Goal: Task Accomplishment & Management: Use online tool/utility

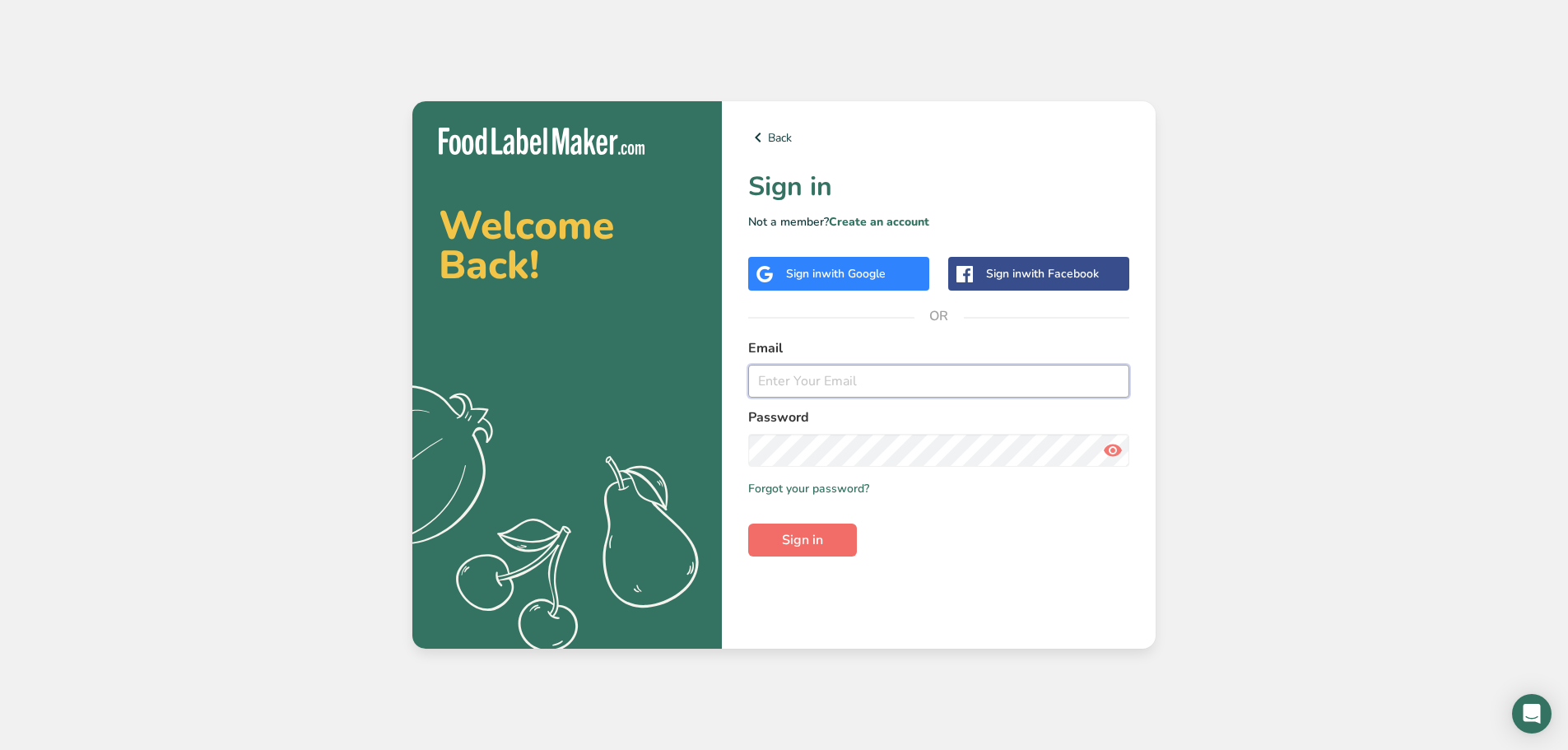
type input "[EMAIL_ADDRESS][DOMAIN_NAME]"
click at [770, 541] on button "Sign in" at bounding box center [802, 540] width 108 height 33
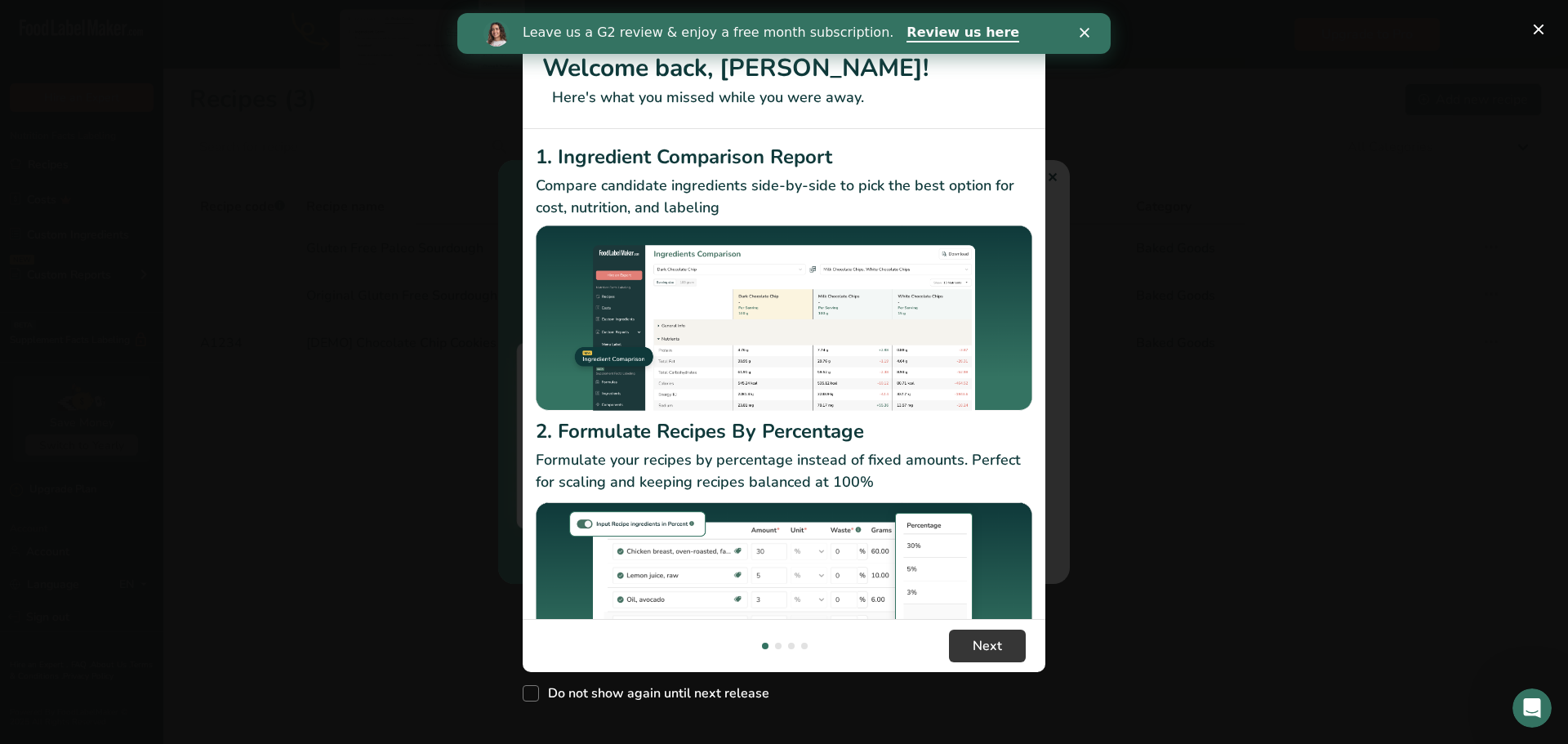
click at [1051, 167] on div "New Features" at bounding box center [784, 372] width 1568 height 744
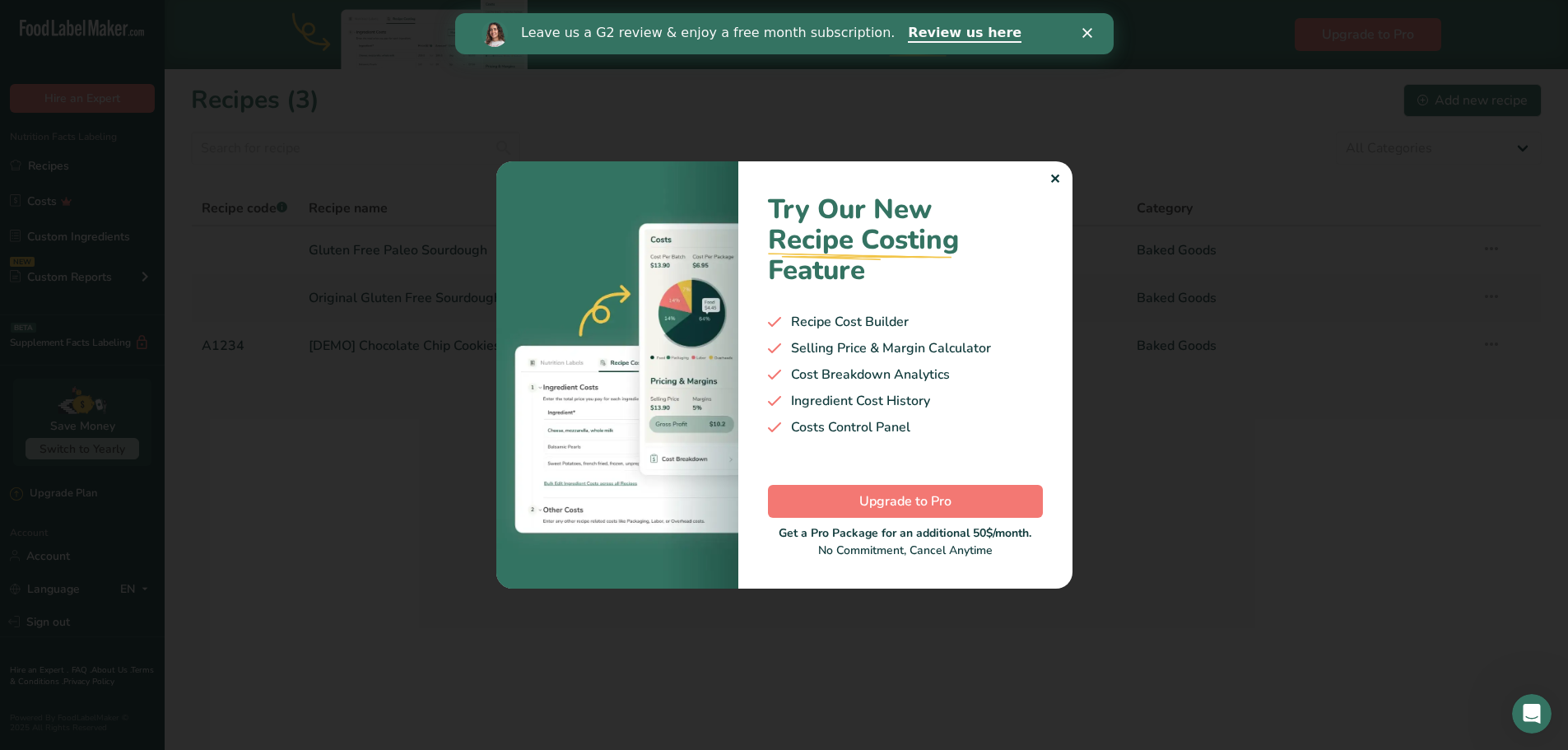
click at [1059, 177] on div "✕" at bounding box center [1055, 179] width 10 height 20
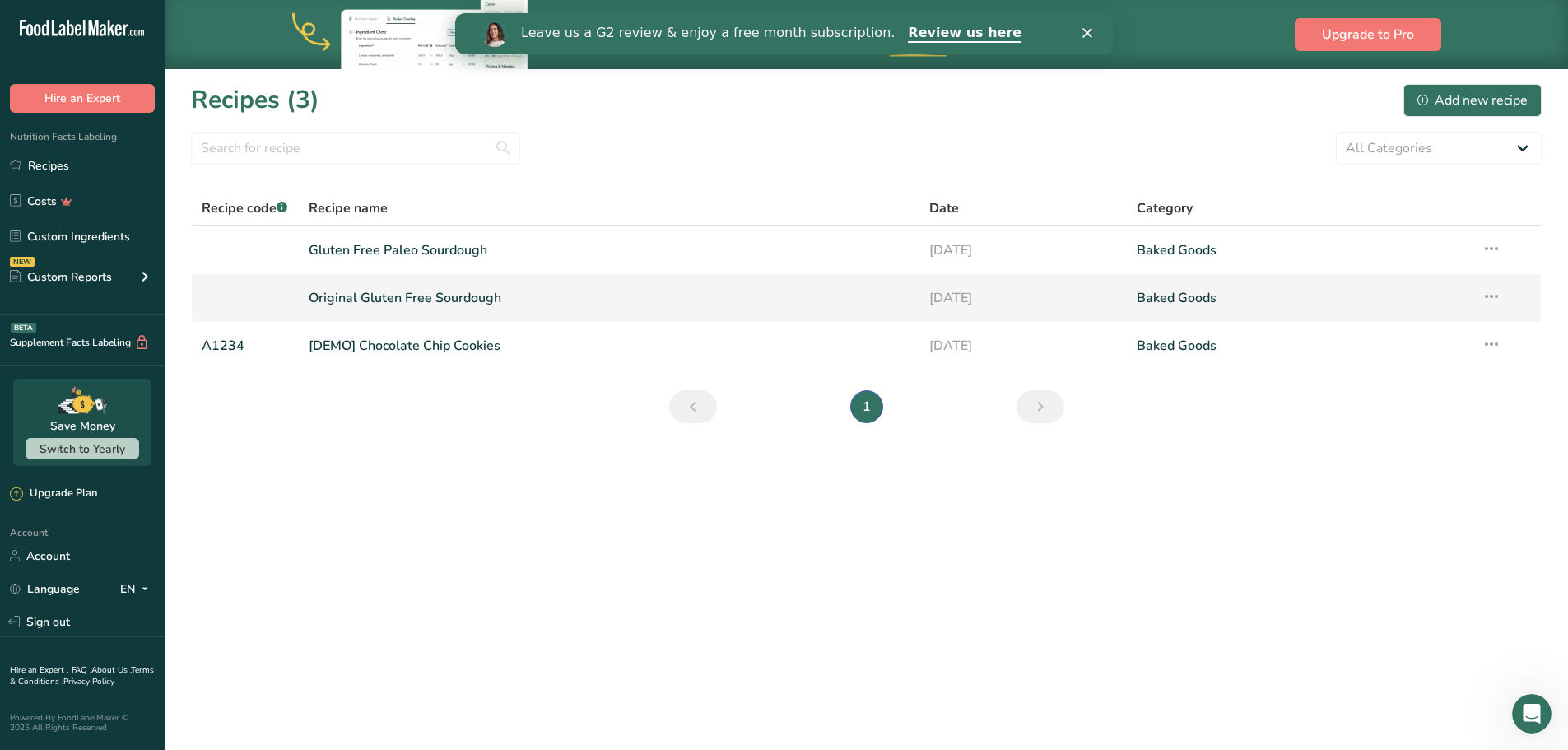
click at [420, 296] on link "Original Gluten Free Sourdough" at bounding box center [610, 297] width 602 height 35
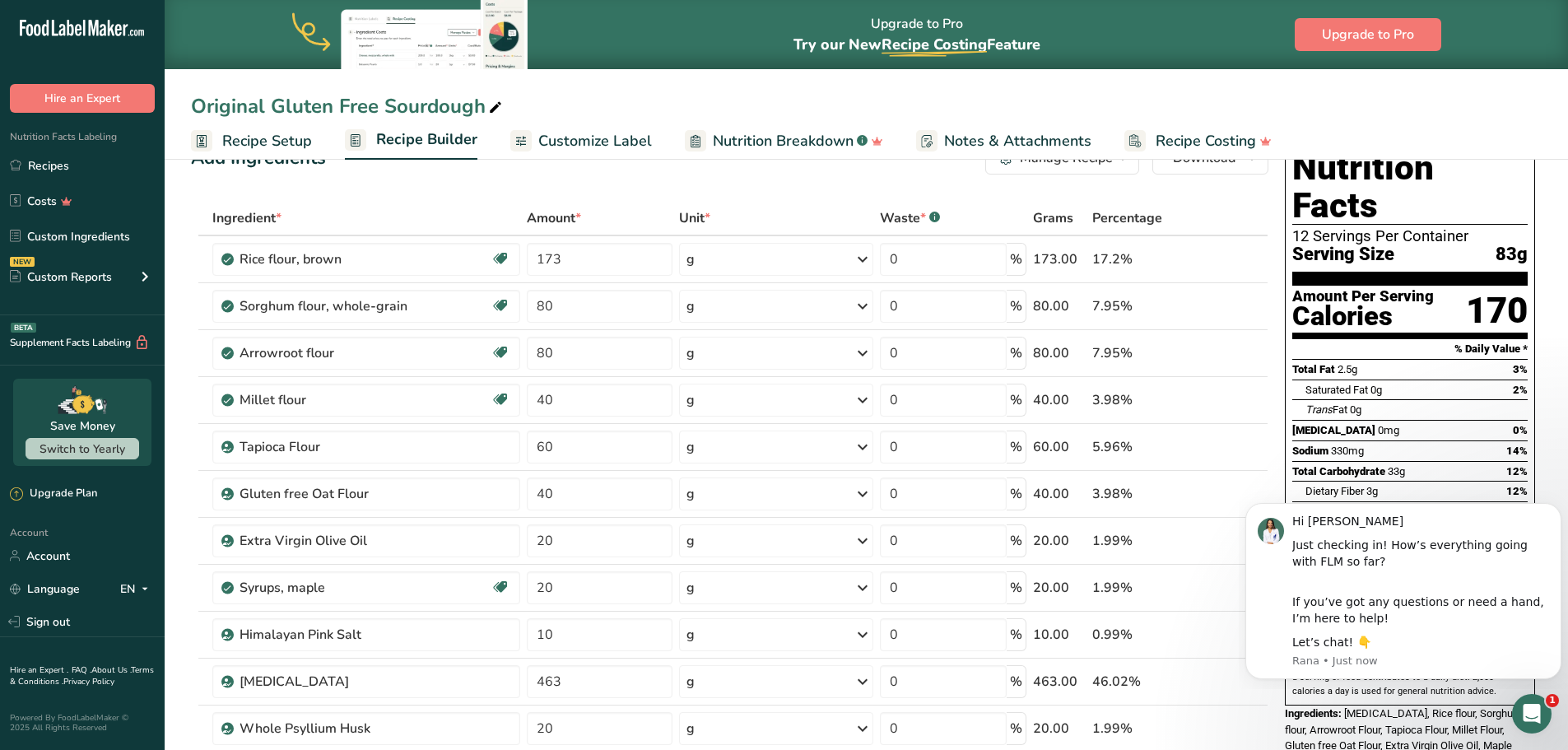
scroll to position [82, 0]
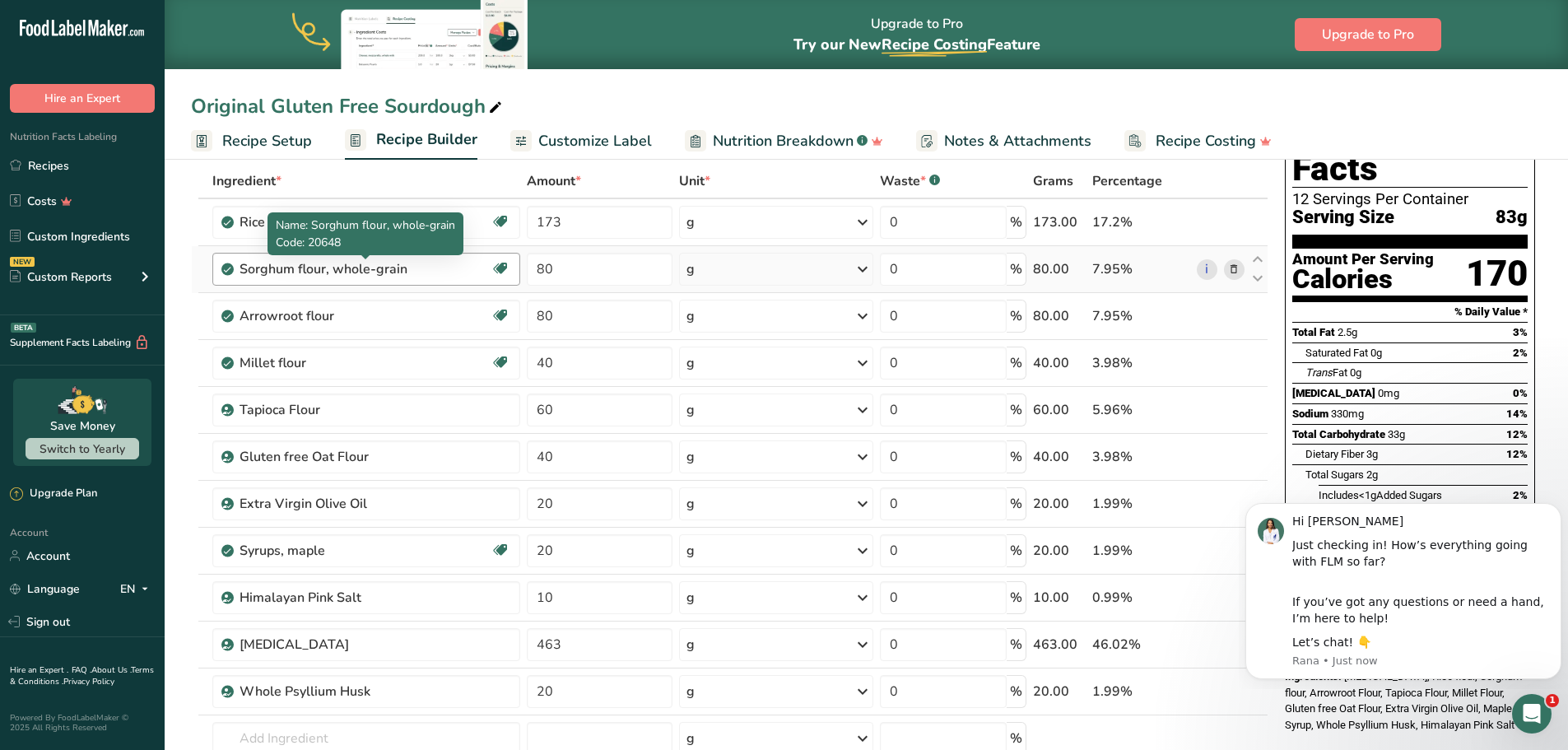
click at [336, 270] on div "Sorghum flour, whole-grain" at bounding box center [342, 268] width 206 height 20
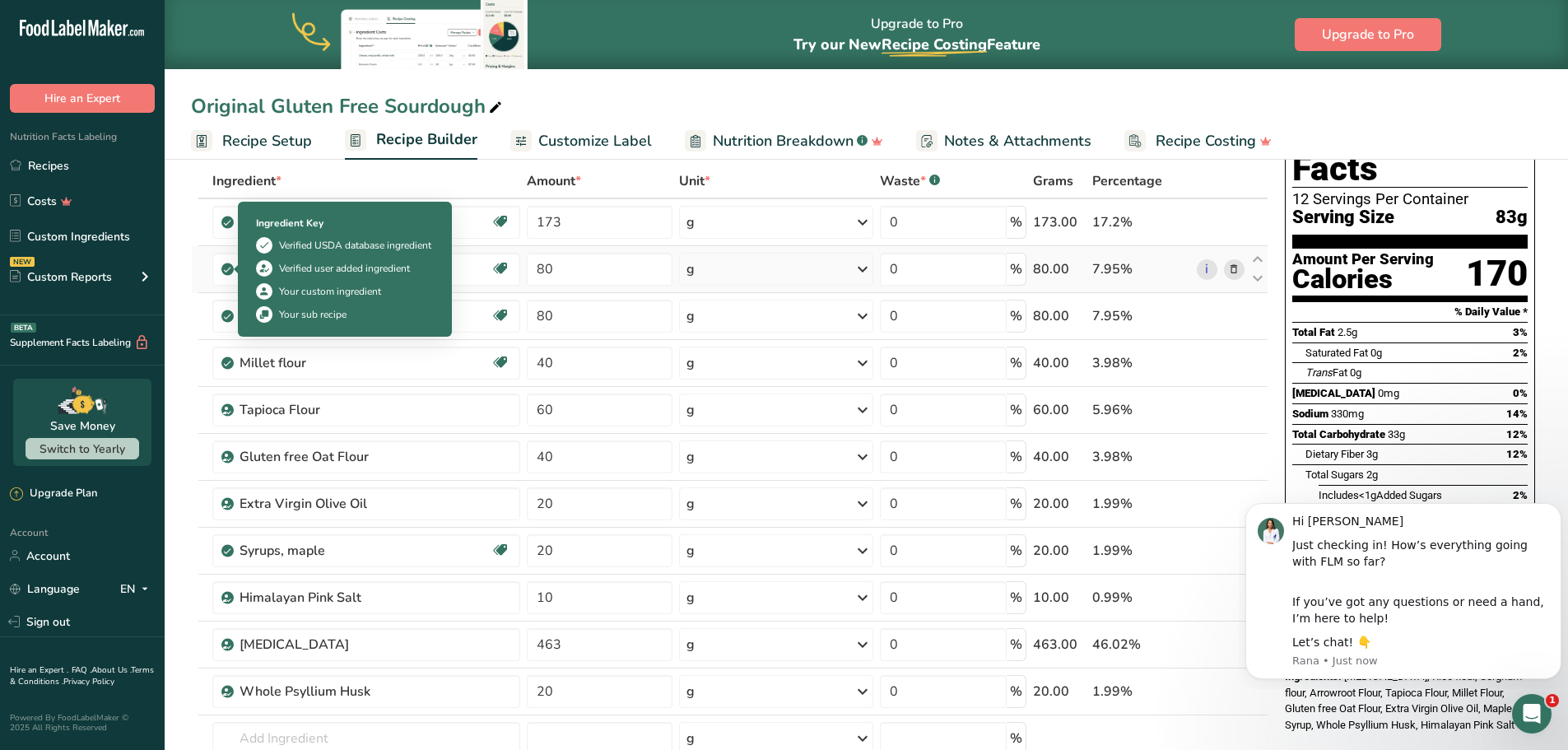
click at [230, 266] on icon at bounding box center [227, 269] width 10 height 15
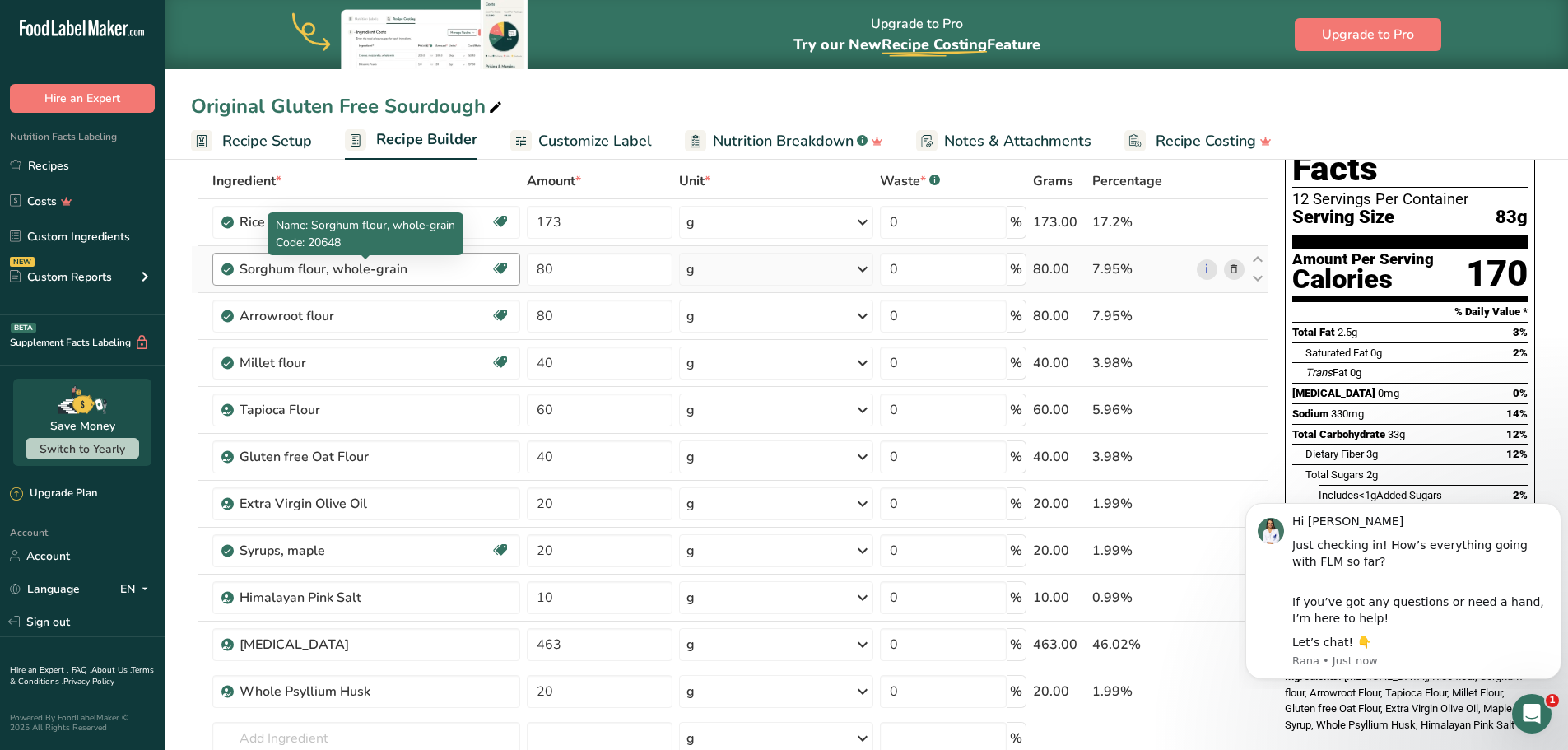
click at [242, 266] on div "Sorghum flour, whole-grain" at bounding box center [342, 268] width 206 height 20
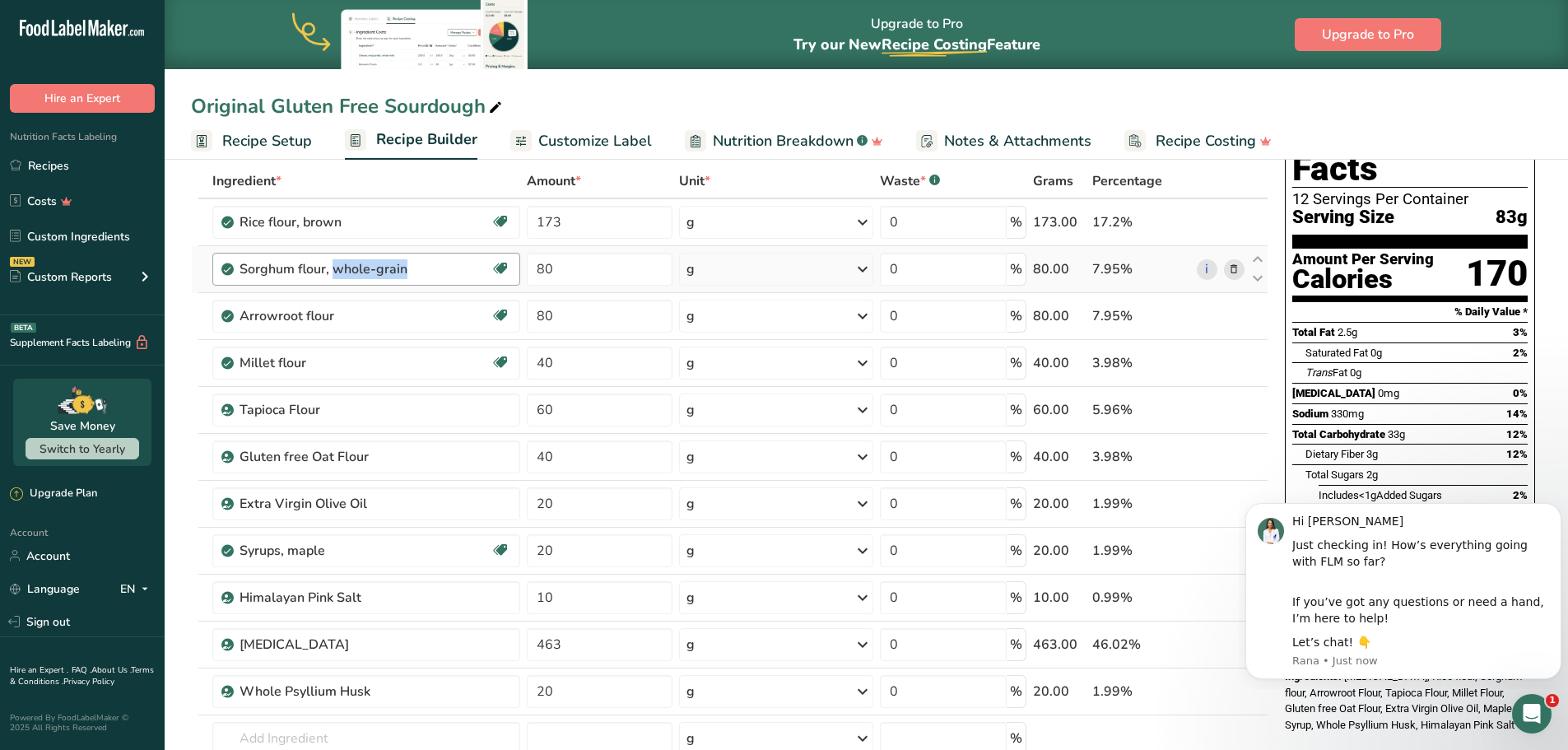
click at [459, 277] on div "Sorghum flour, whole-grain" at bounding box center [365, 268] width 252 height 20
click at [637, 142] on span "Customize Label" at bounding box center [595, 141] width 113 height 22
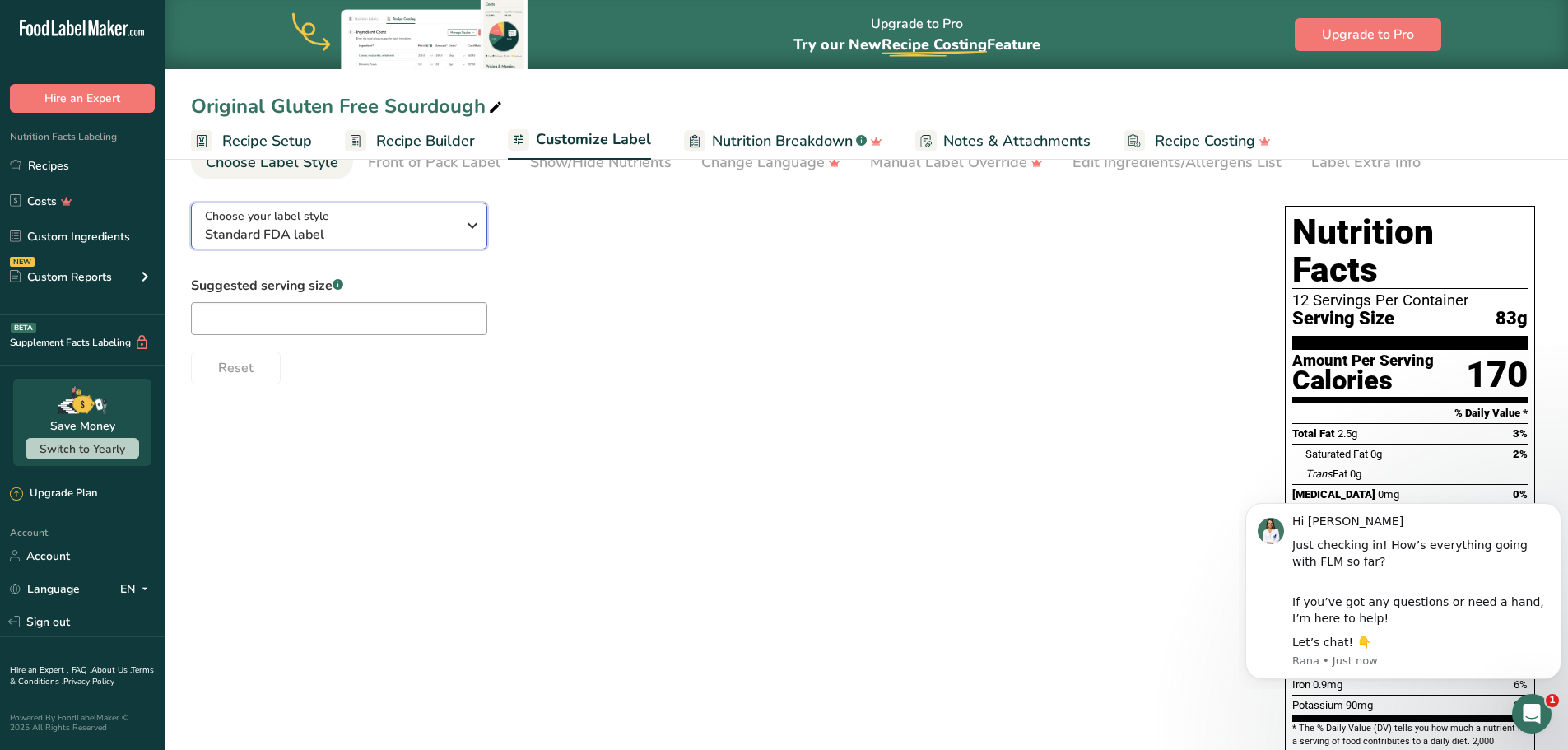
click at [421, 235] on span "Standard FDA label" at bounding box center [330, 234] width 252 height 20
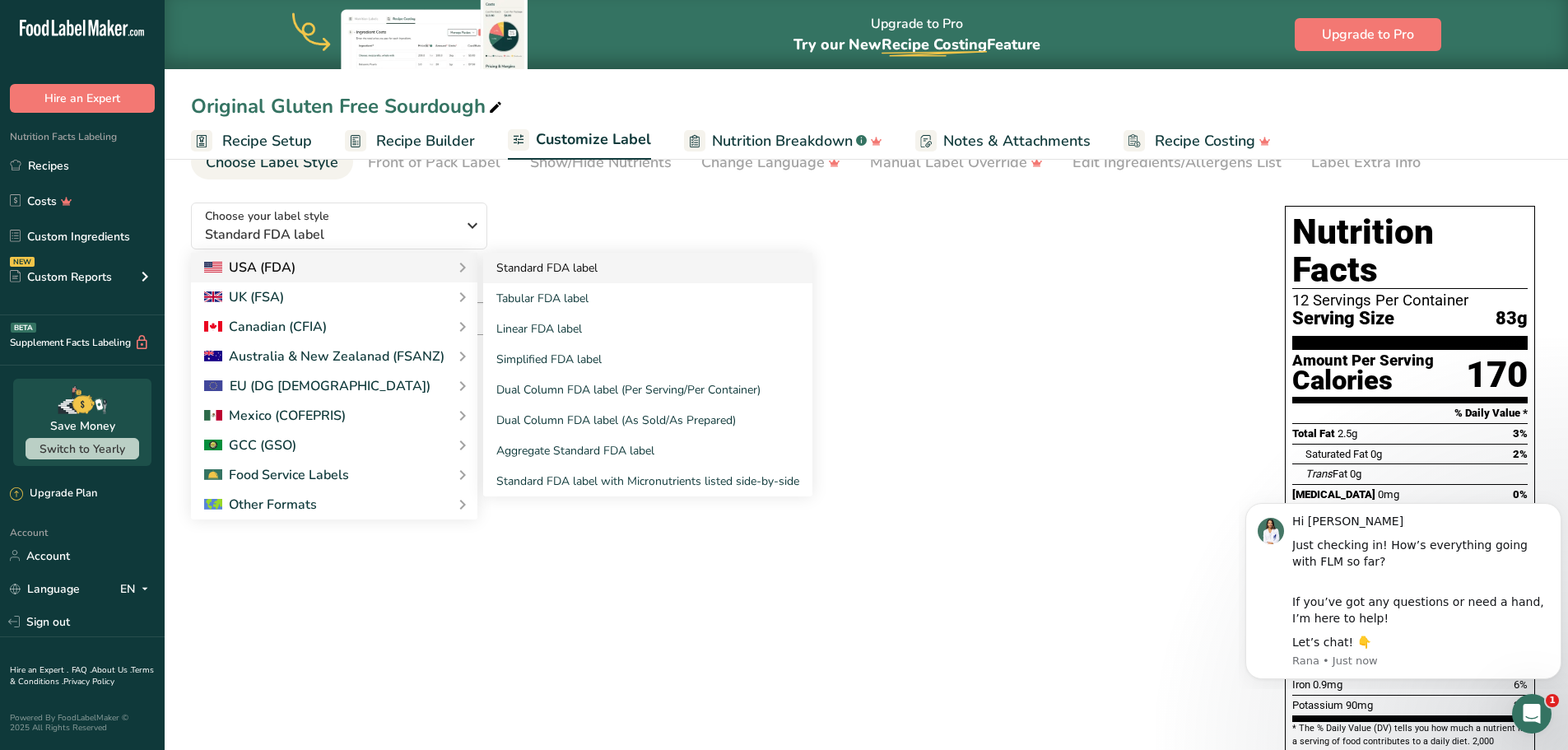
click at [559, 270] on link "Standard FDA label" at bounding box center [648, 267] width 329 height 31
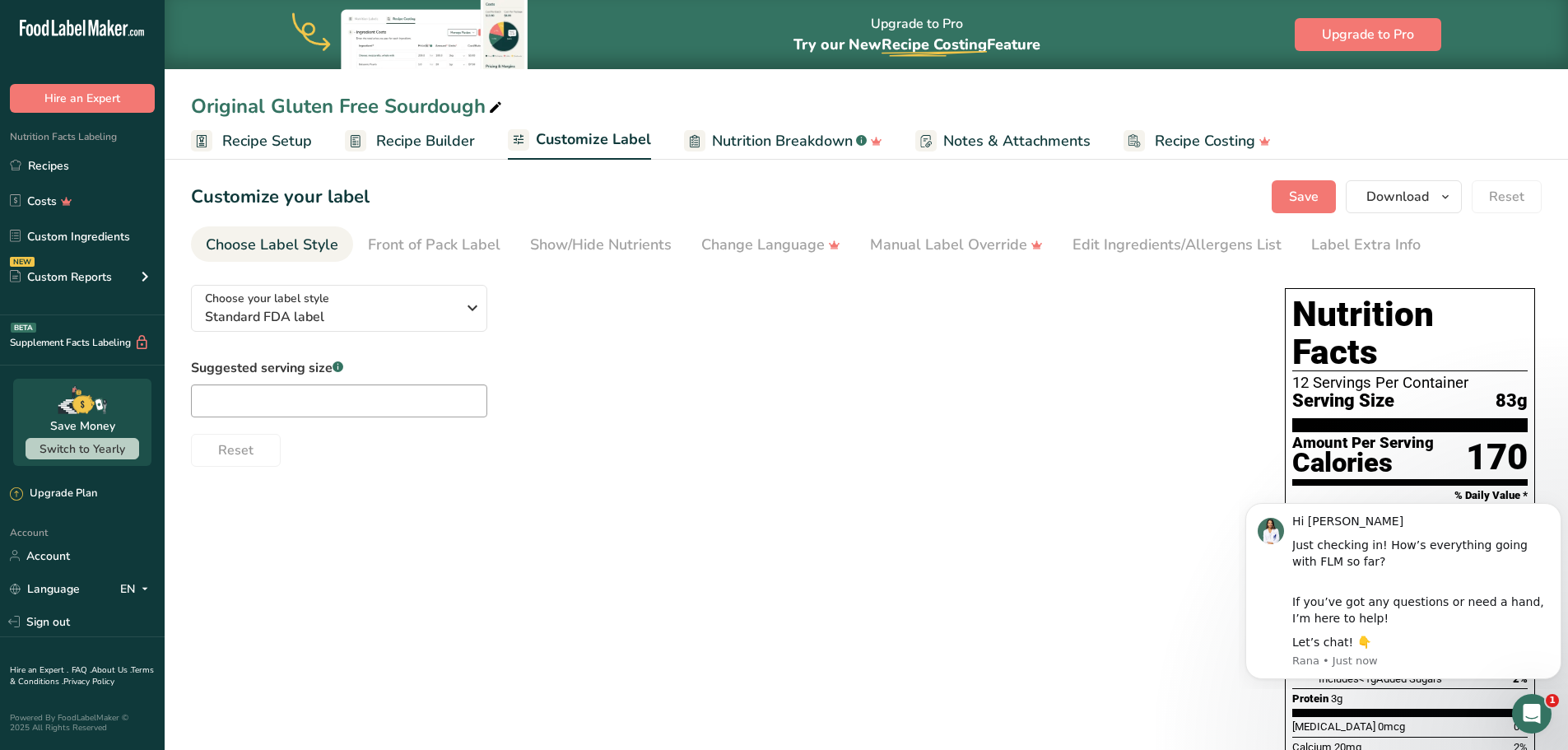
click at [797, 130] on span "Nutrition Breakdown" at bounding box center [783, 141] width 141 height 22
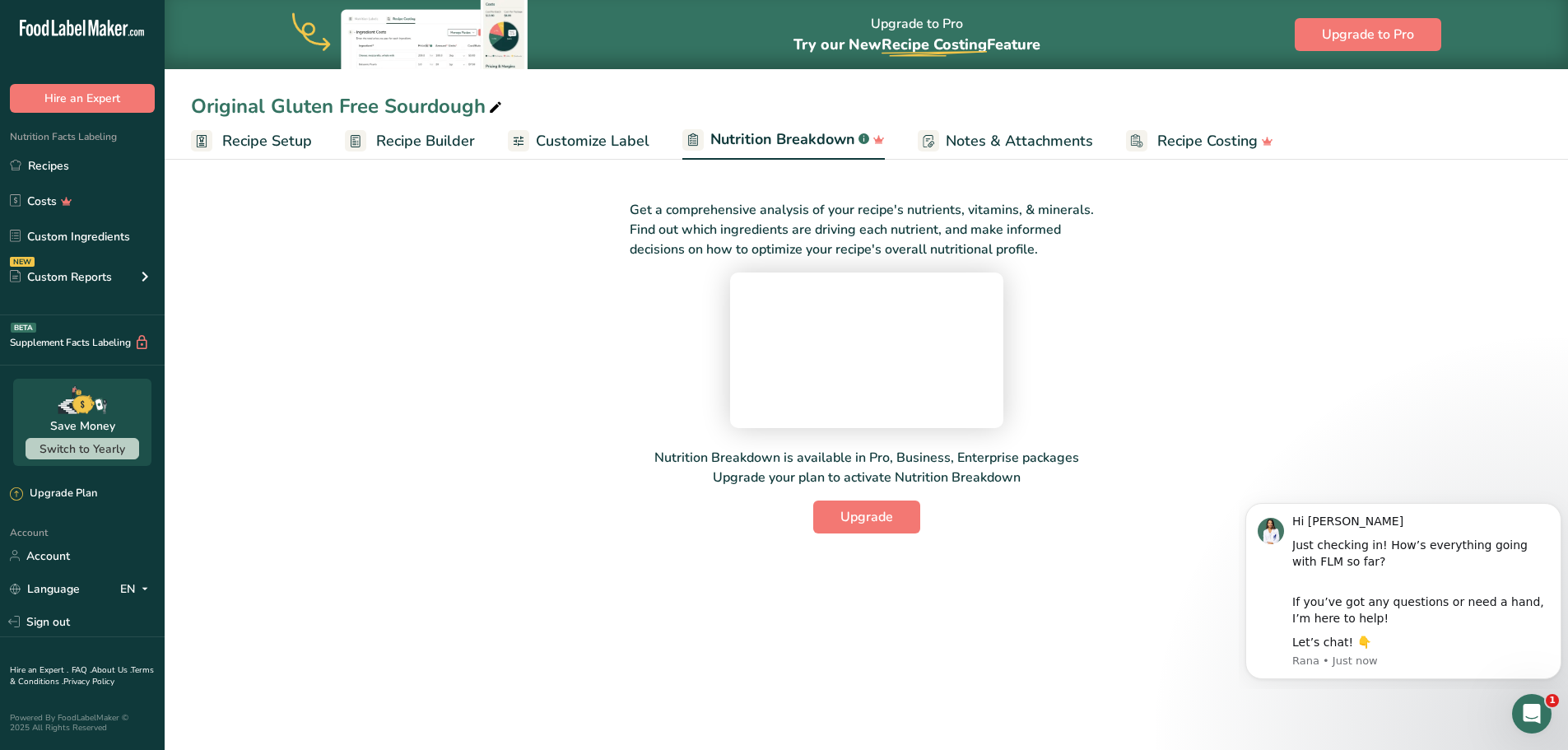
click at [570, 143] on span "Customize Label" at bounding box center [592, 141] width 113 height 22
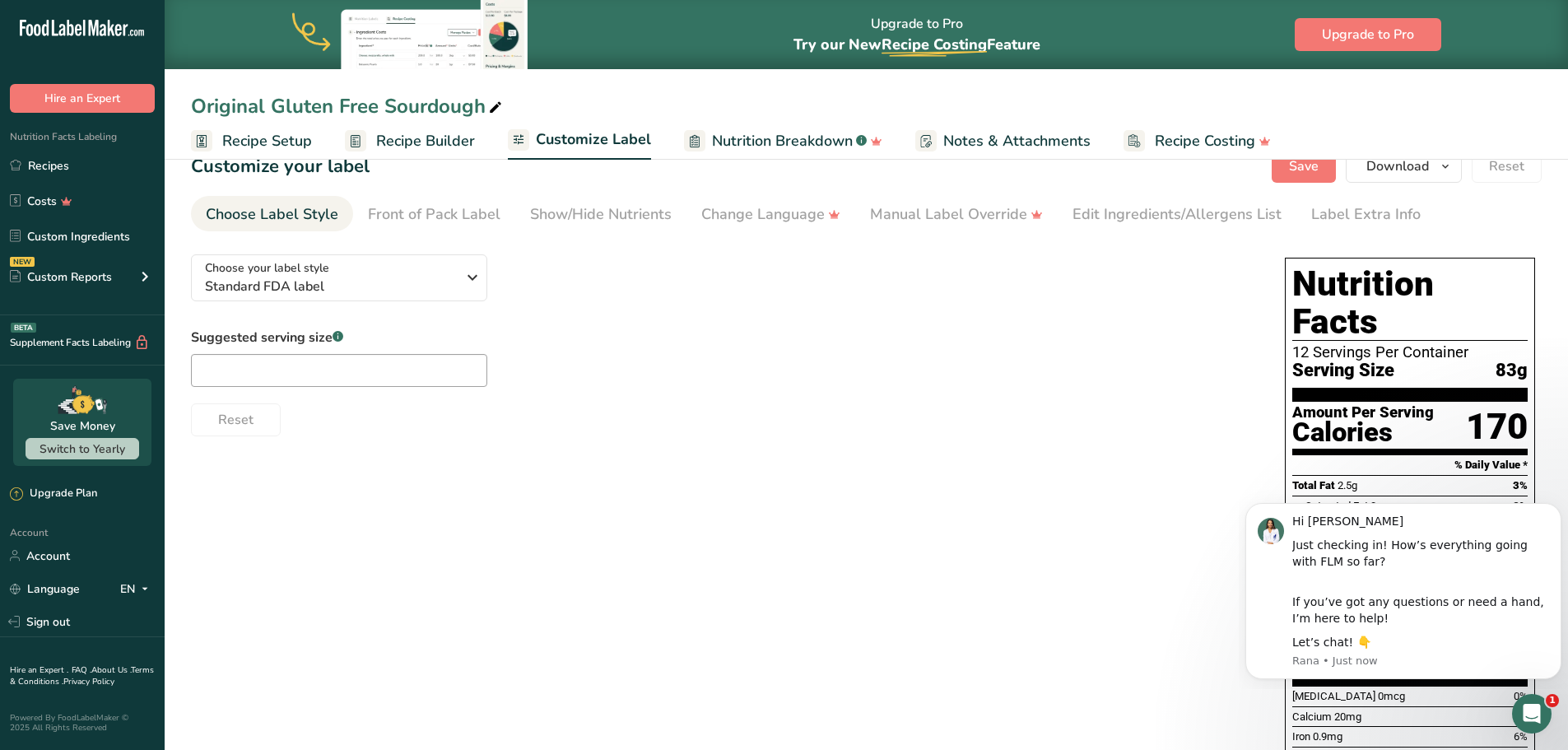
scroll to position [172, 0]
